Goal: Transaction & Acquisition: Purchase product/service

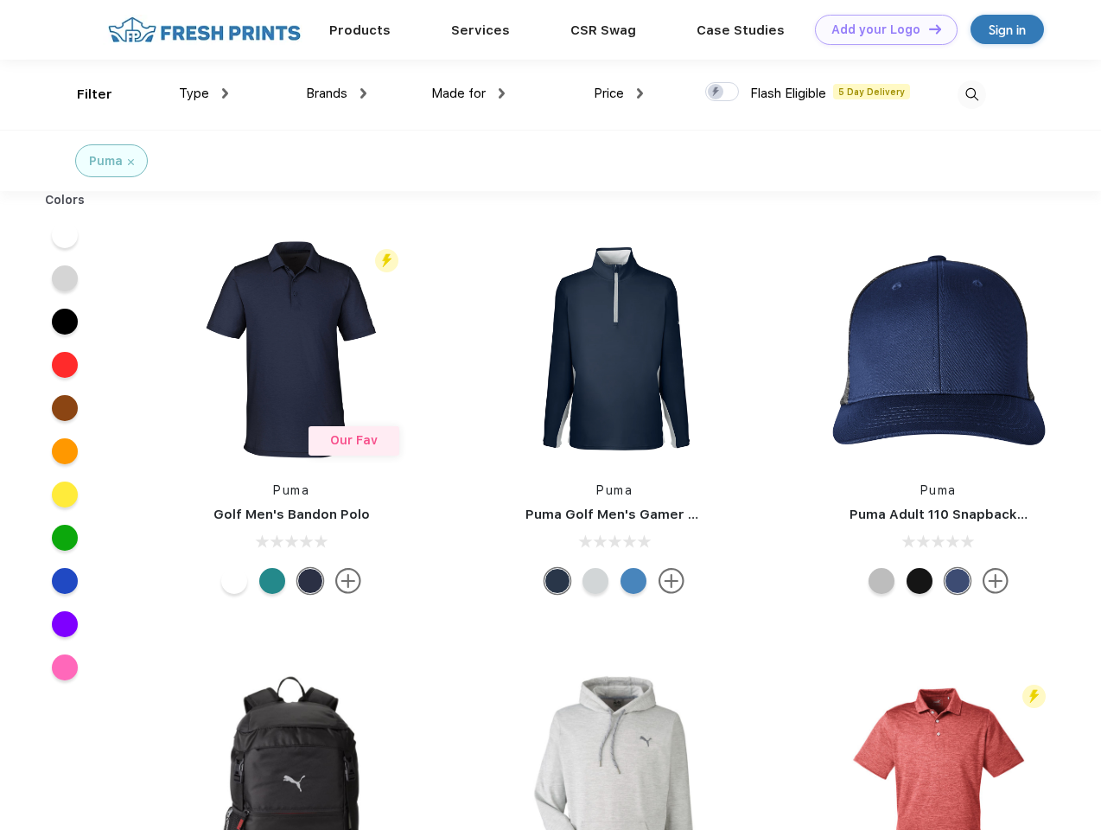
click at [880, 29] on link "Add your Logo Design Tool" at bounding box center [886, 30] width 143 height 30
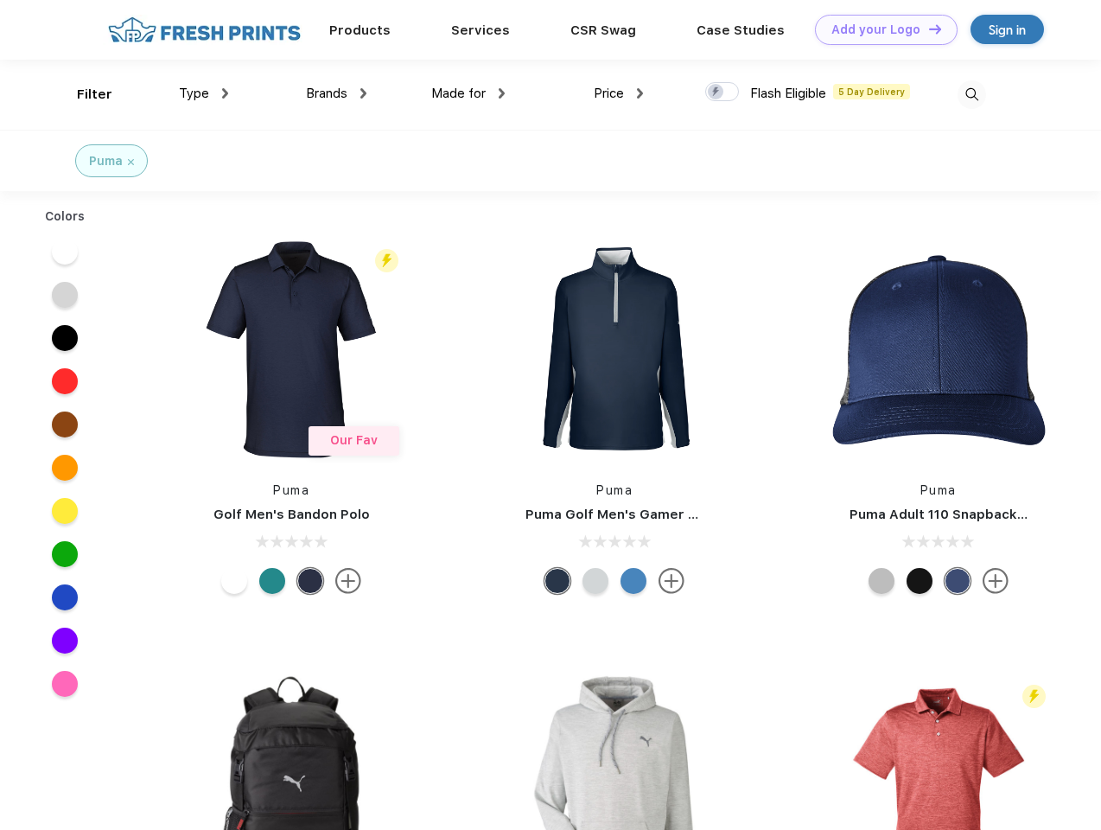
click at [0, 0] on div "Design Tool" at bounding box center [0, 0] width 0 height 0
click at [928, 29] on link "Add your Logo Design Tool" at bounding box center [886, 30] width 143 height 30
click at [83, 94] on div "Filter" at bounding box center [94, 95] width 35 height 20
click at [204, 93] on span "Type" at bounding box center [194, 94] width 30 height 16
click at [336, 93] on span "Brands" at bounding box center [326, 94] width 41 height 16
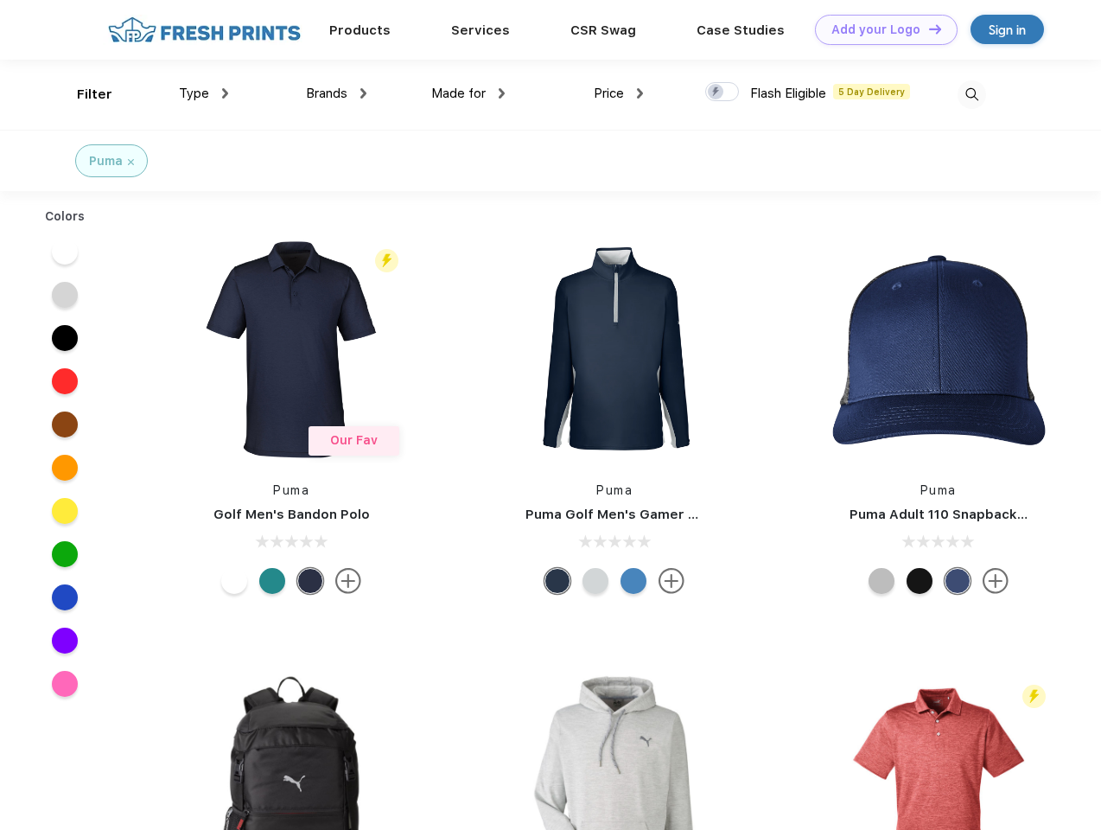
click at [469, 93] on span "Made for" at bounding box center [458, 94] width 54 height 16
click at [619, 93] on span "Price" at bounding box center [609, 94] width 30 height 16
click at [723, 93] on div at bounding box center [722, 91] width 34 height 19
click at [717, 93] on input "checkbox" at bounding box center [710, 86] width 11 height 11
click at [972, 94] on img at bounding box center [972, 94] width 29 height 29
